Goal: Task Accomplishment & Management: Complete application form

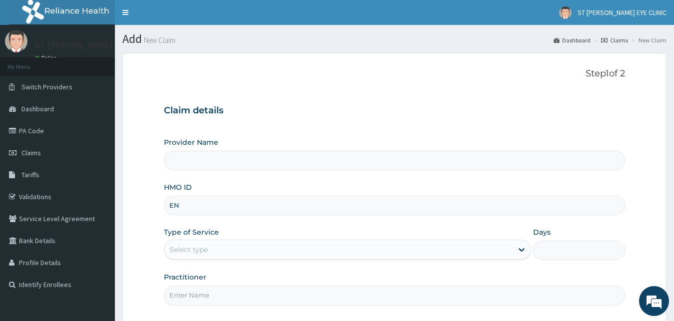
type input "ENP"
type input "ST [PERSON_NAME] EYE CLINIC"
type input "ENP/12098/A"
drag, startPoint x: 480, startPoint y: 238, endPoint x: 474, endPoint y: 251, distance: 13.8
click at [476, 247] on div "Type of Service Select type" at bounding box center [348, 243] width 368 height 33
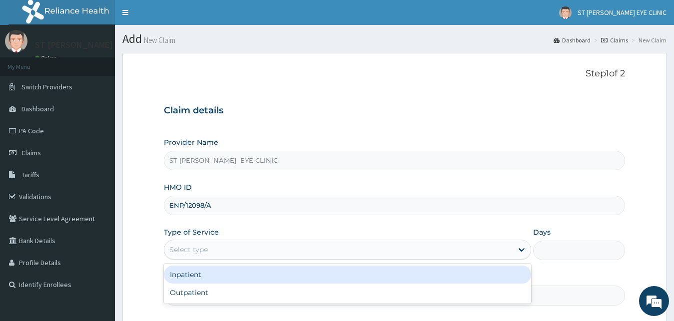
click at [474, 251] on div "Select type" at bounding box center [338, 250] width 349 height 16
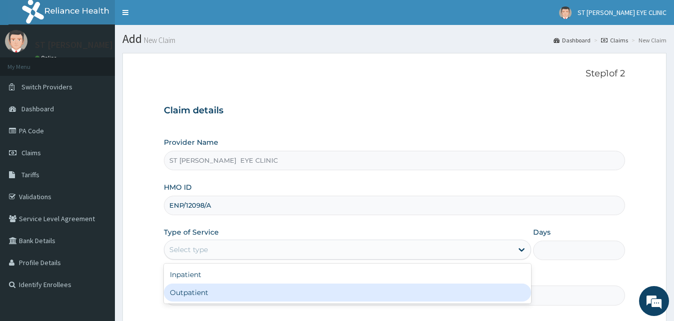
click at [443, 299] on div "Outpatient" at bounding box center [348, 293] width 368 height 18
type input "1"
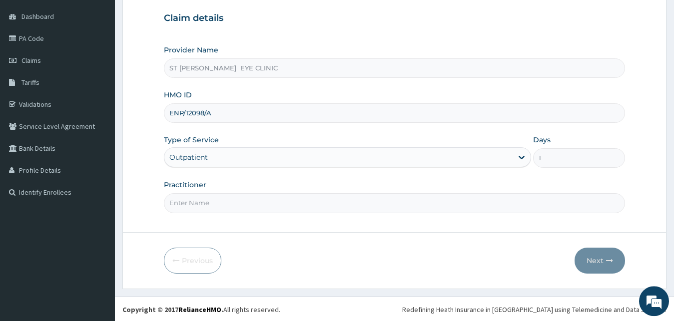
scroll to position [93, 0]
click at [444, 202] on input "Practitioner" at bounding box center [394, 201] width 461 height 19
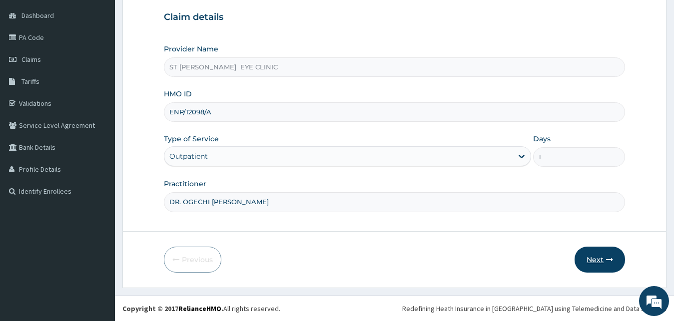
type input "DR. OGECHI [PERSON_NAME]"
click at [594, 262] on button "Next" at bounding box center [599, 260] width 50 height 26
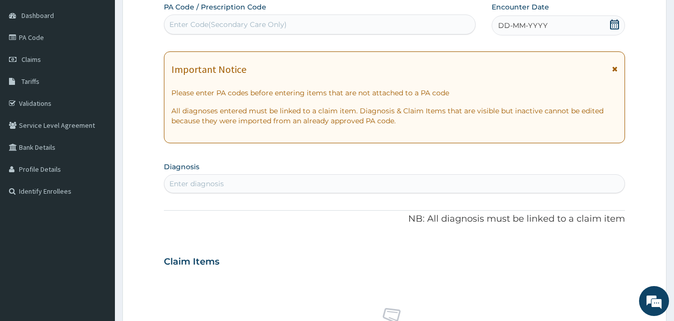
click at [406, 26] on div "Enter Code(Secondary Care Only)" at bounding box center [319, 24] width 311 height 16
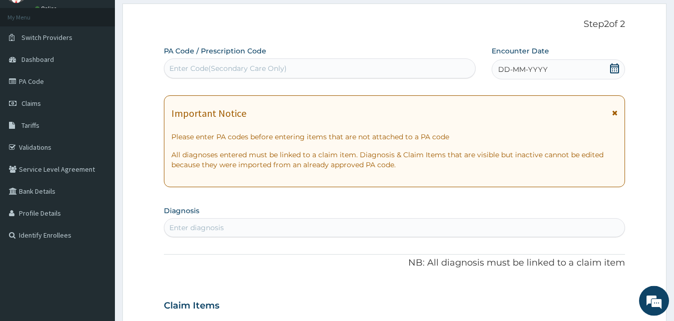
scroll to position [102, 0]
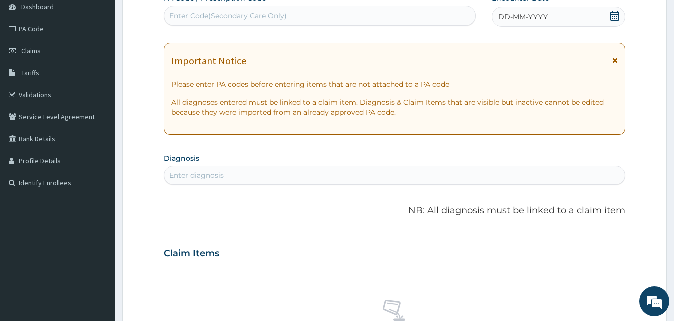
paste input "PA/47A80D"
type input "PA/47A80D"
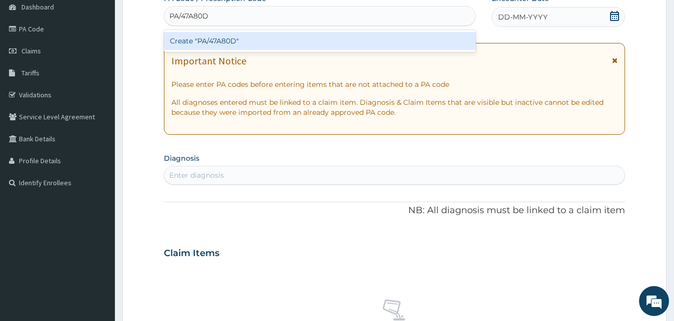
click at [397, 36] on div "Create "PA/47A80D"" at bounding box center [320, 41] width 312 height 18
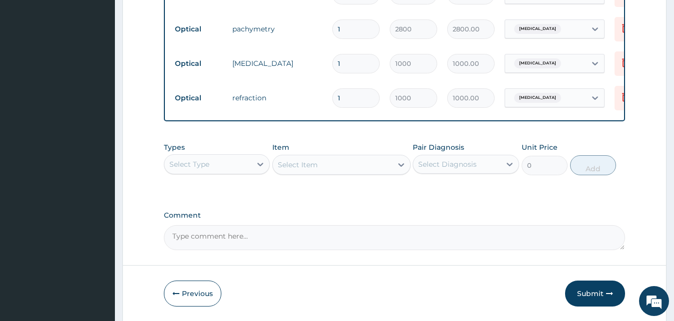
scroll to position [705, 0]
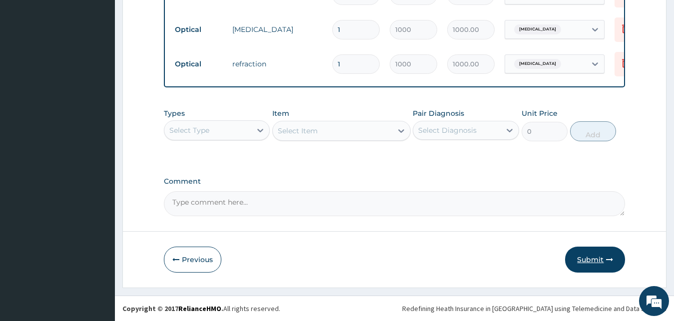
click at [582, 261] on button "Submit" at bounding box center [595, 260] width 60 height 26
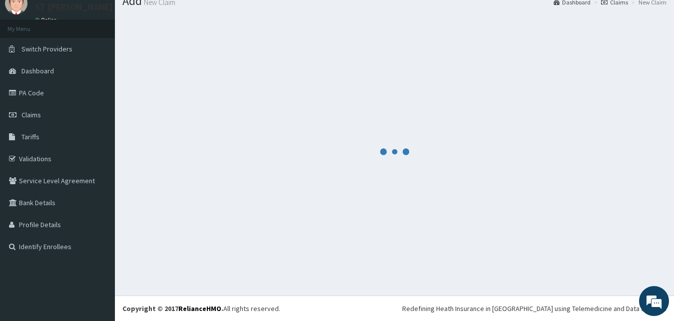
scroll to position [38, 0]
